Goal: Use online tool/utility: Utilize a website feature to perform a specific function

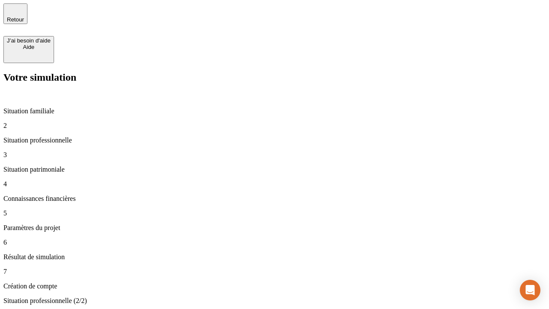
type input "30 000"
type input "1 000"
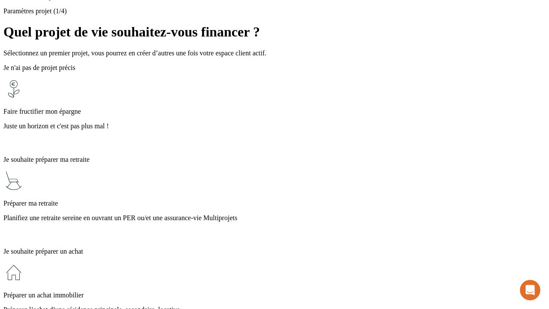
scroll to position [8, 0]
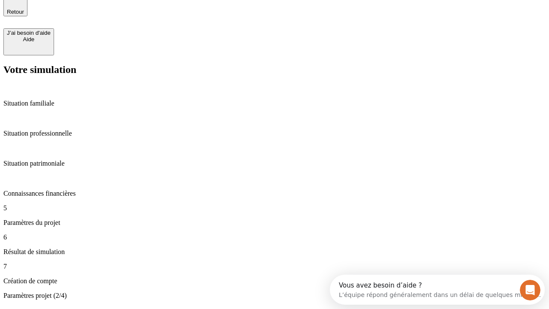
type input "40"
type input "200 000"
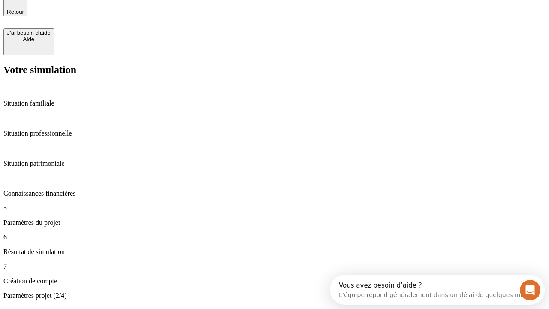
type input "640"
